Goal: Navigation & Orientation: Find specific page/section

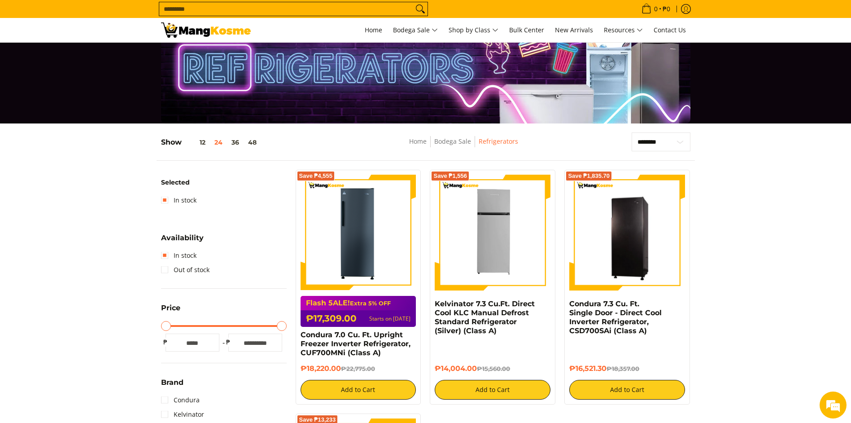
click at [175, 142] on h5 "Show 12 24 36 48" at bounding box center [211, 142] width 100 height 9
click at [235, 143] on button "36" at bounding box center [235, 142] width 17 height 7
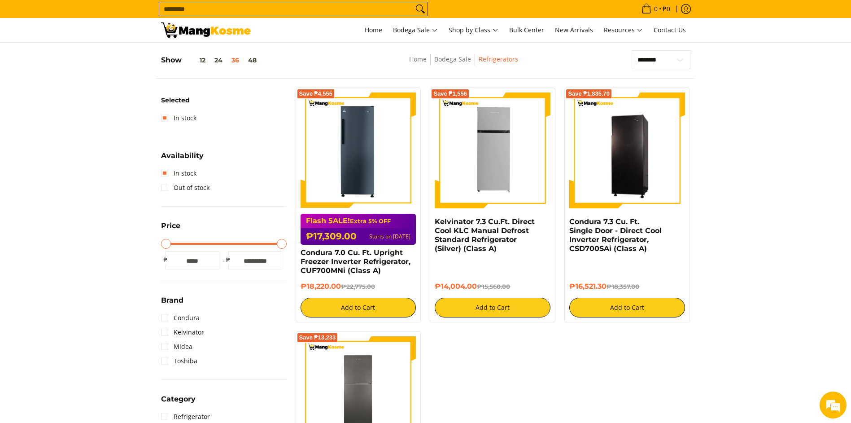
scroll to position [119, 0]
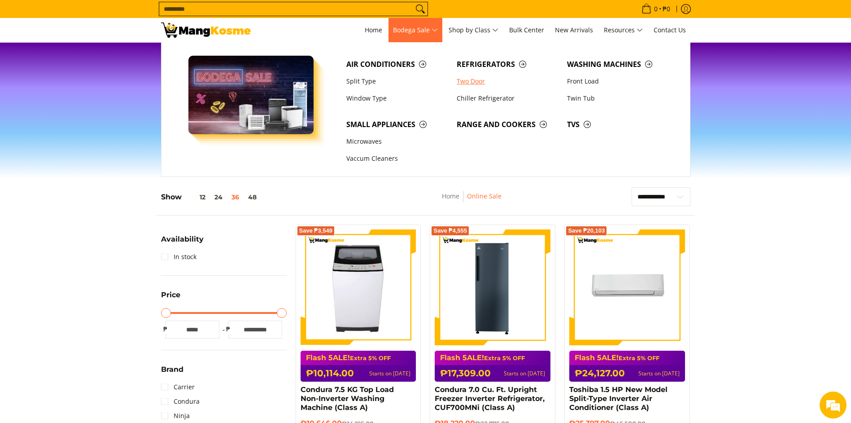
click at [468, 79] on link "Two Door" at bounding box center [507, 81] width 110 height 17
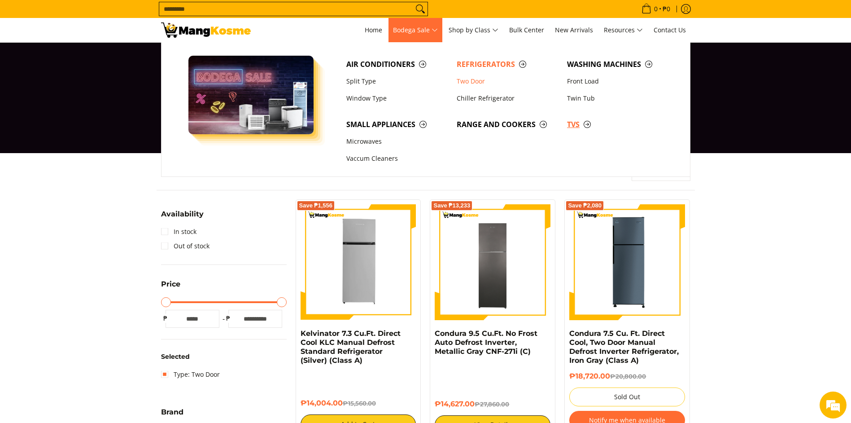
click at [574, 124] on span "TVs" at bounding box center [617, 124] width 101 height 11
